Goal: Information Seeking & Learning: Learn about a topic

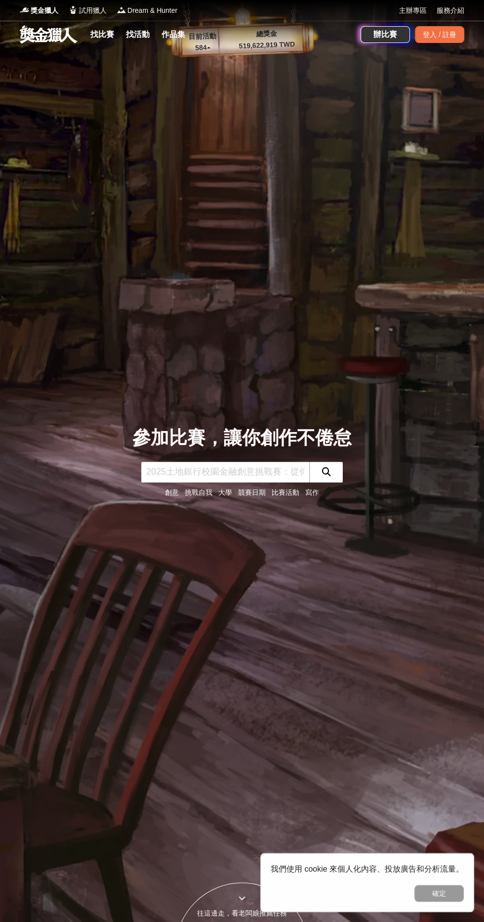
click at [110, 38] on link "找比賽" at bounding box center [102, 35] width 32 height 14
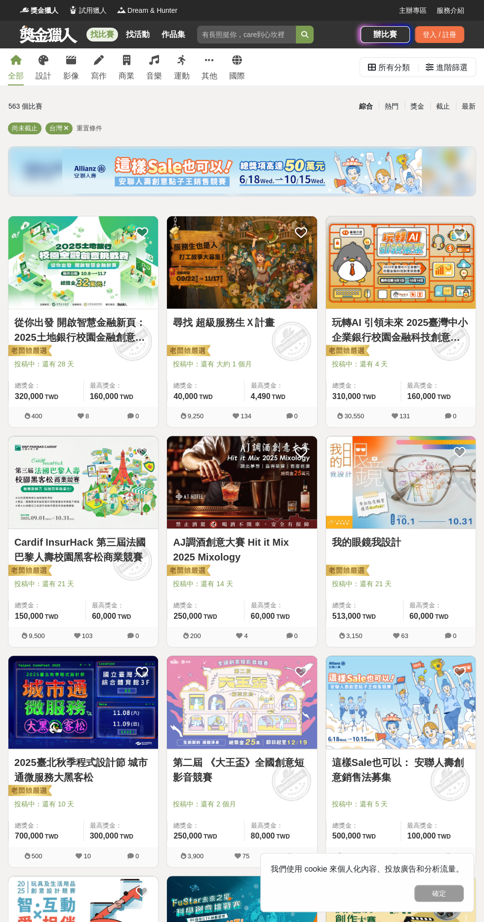
click at [106, 73] on div "寫作" at bounding box center [99, 76] width 16 height 12
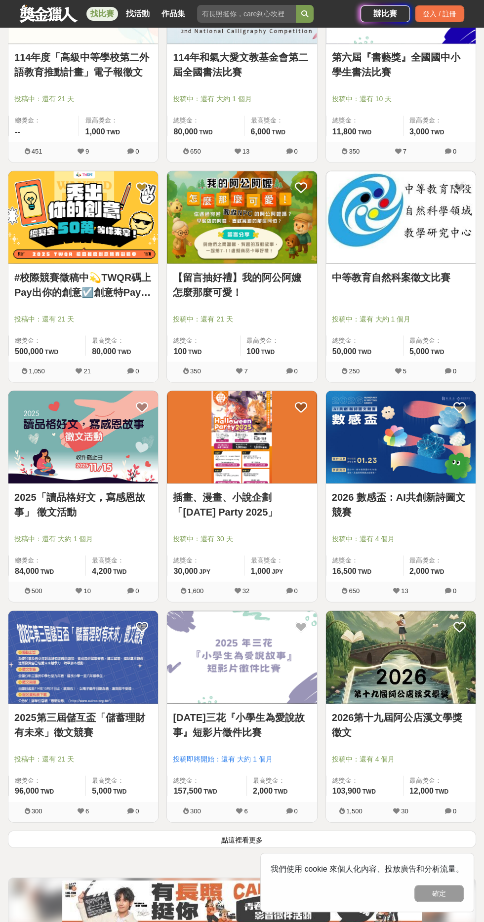
scroll to position [1236, 0]
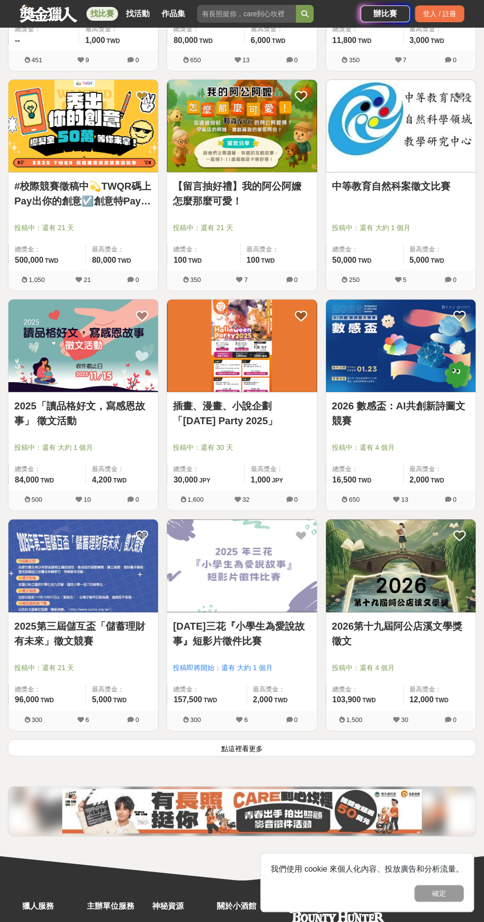
click at [344, 745] on button "點這裡看更多" at bounding box center [242, 747] width 468 height 17
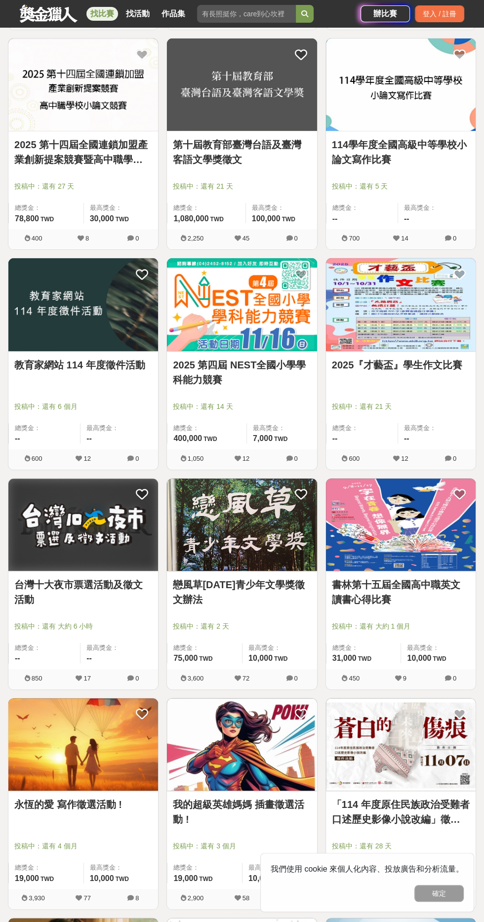
scroll to position [2993, 0]
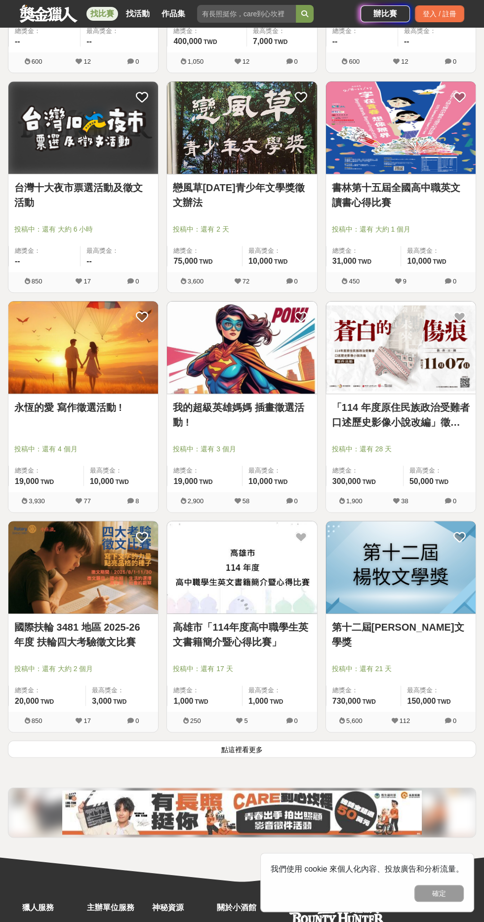
click at [345, 748] on button "點這裡看更多" at bounding box center [242, 748] width 468 height 17
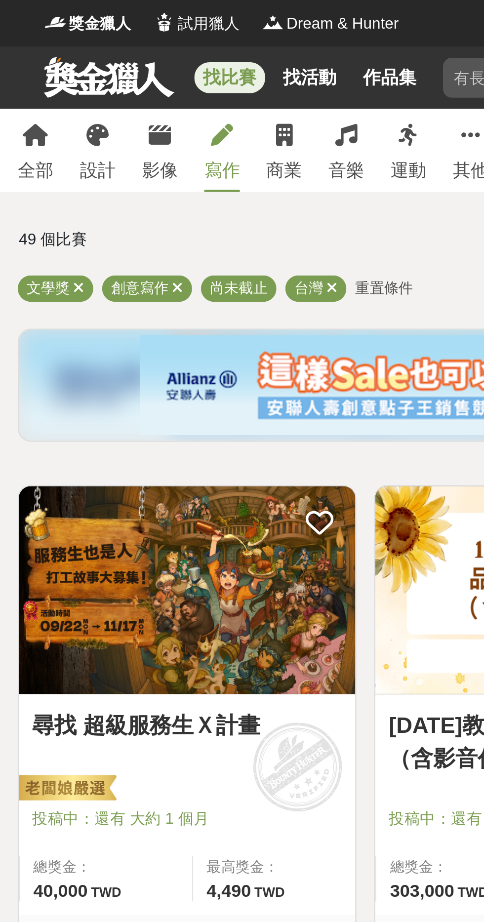
click at [118, 130] on span "尚未截止" at bounding box center [106, 127] width 26 height 7
click at [175, 127] on span "重置條件" at bounding box center [171, 127] width 26 height 7
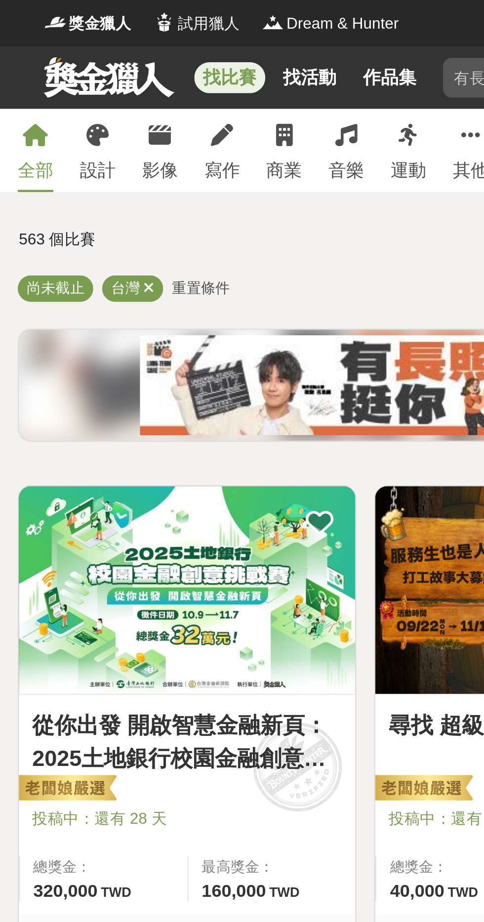
click at [65, 129] on icon at bounding box center [66, 128] width 5 height 6
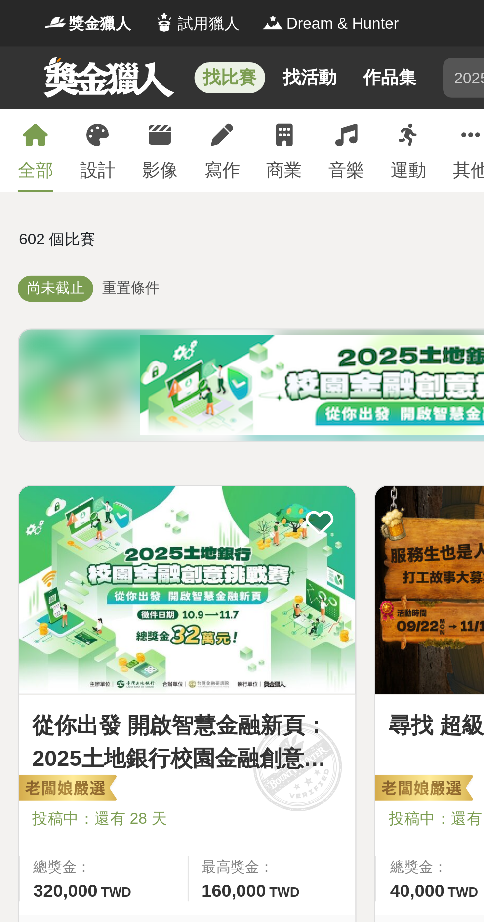
click at [100, 66] on link "寫作" at bounding box center [99, 66] width 16 height 37
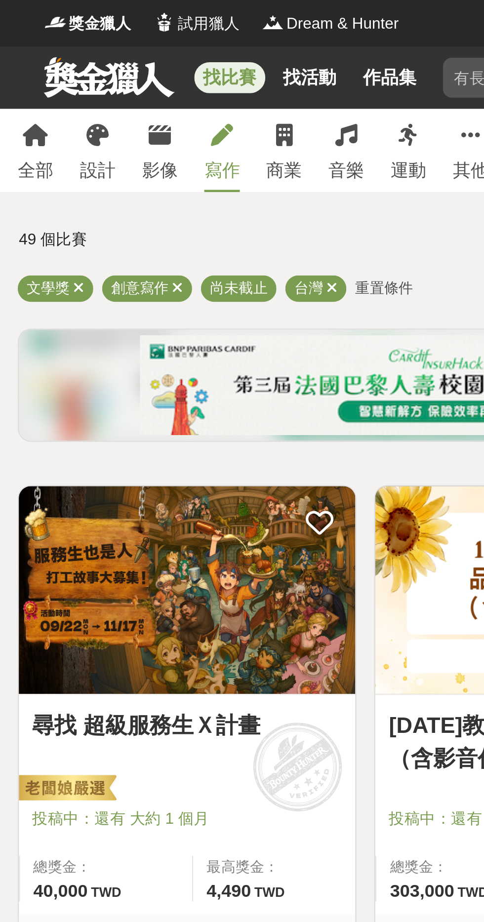
click at [79, 129] on icon at bounding box center [79, 128] width 5 height 6
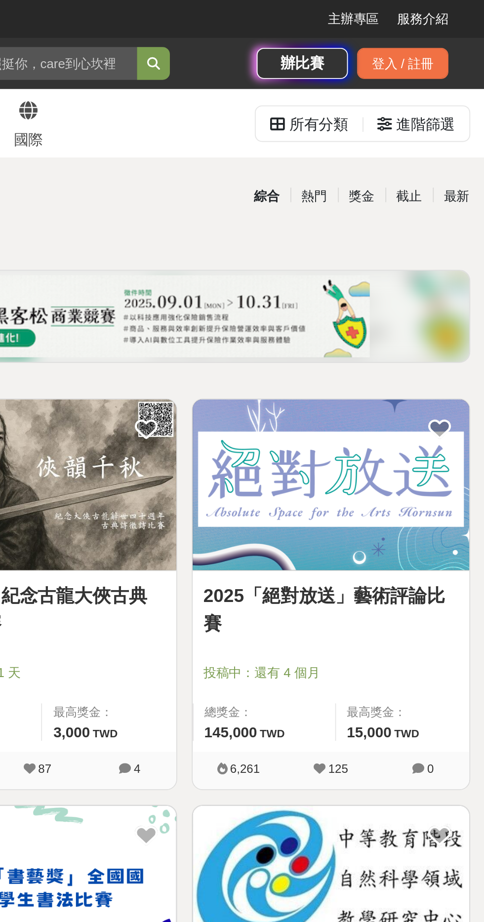
click at [447, 108] on div "截止" at bounding box center [443, 106] width 26 height 17
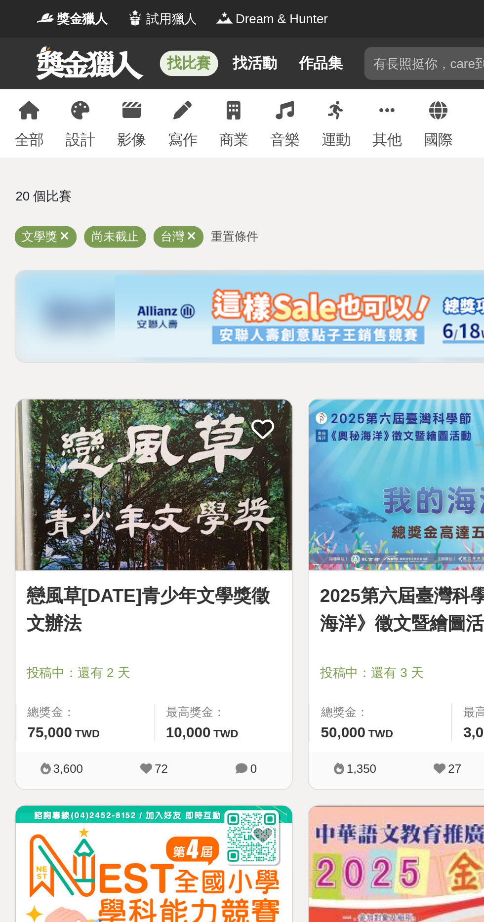
click at [105, 126] on icon at bounding box center [103, 128] width 5 height 6
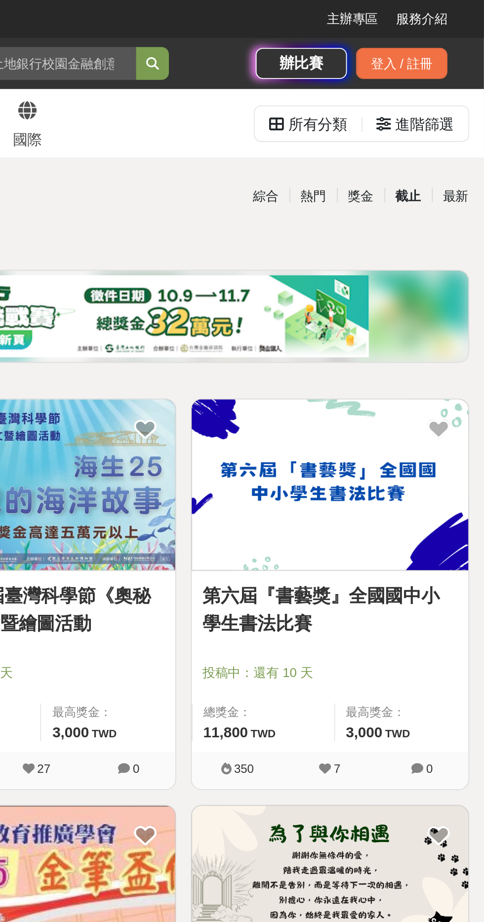
click at [444, 106] on div "截止" at bounding box center [443, 106] width 26 height 17
